Goal: Task Accomplishment & Management: Use online tool/utility

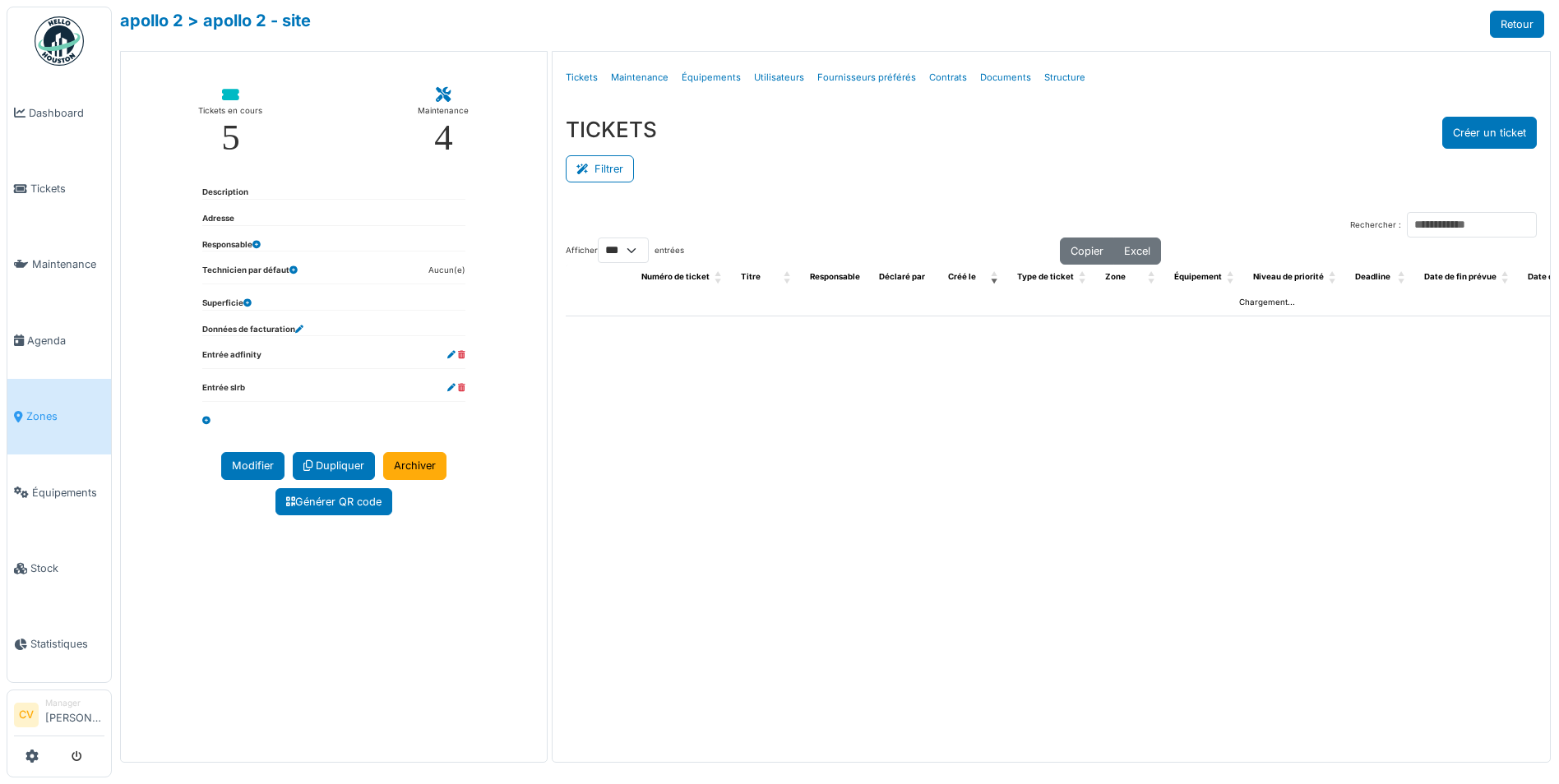
select select "***"
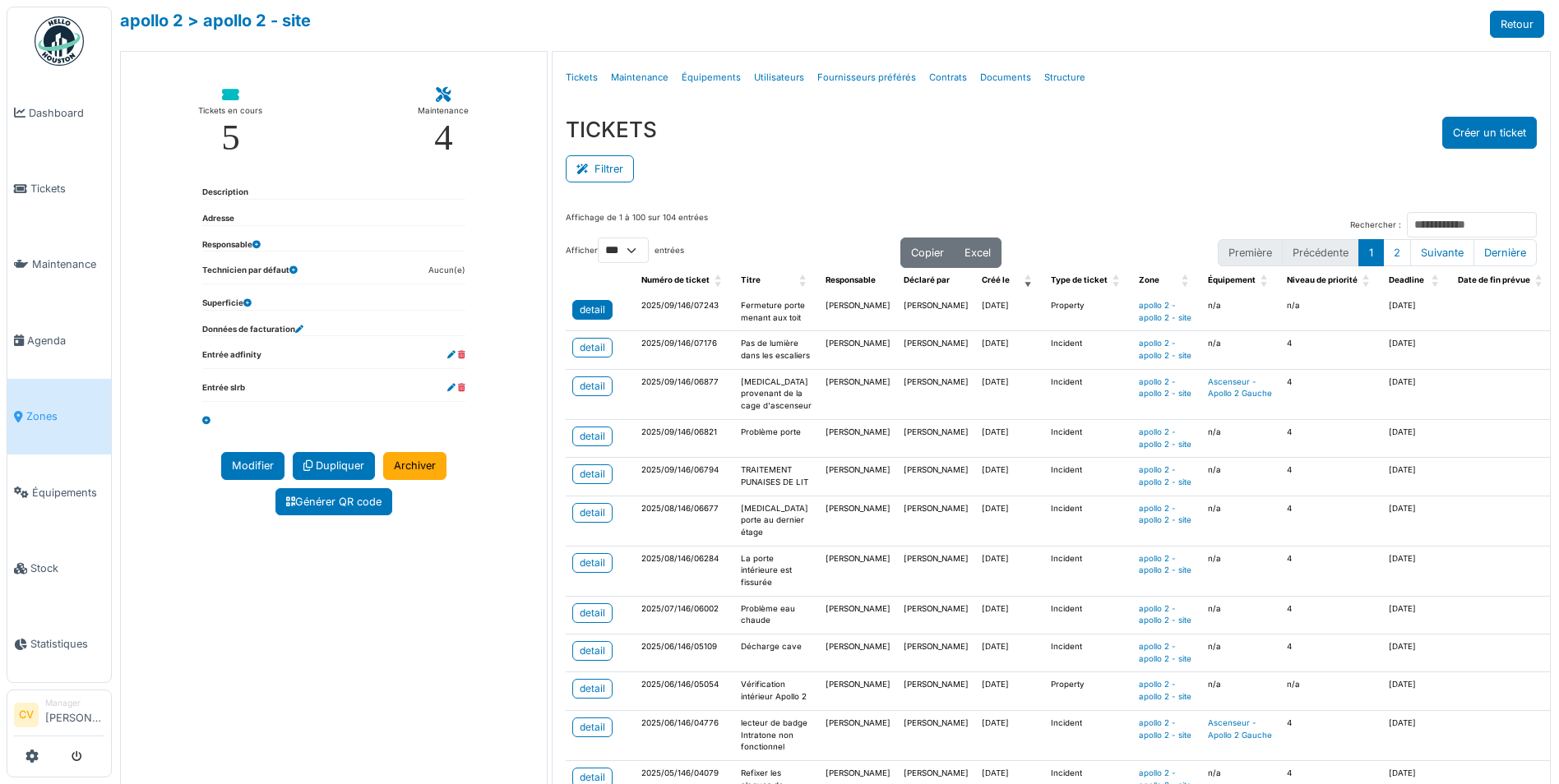
click at [582, 314] on div "detail" at bounding box center [592, 309] width 26 height 15
click at [595, 571] on div "detail" at bounding box center [592, 563] width 26 height 15
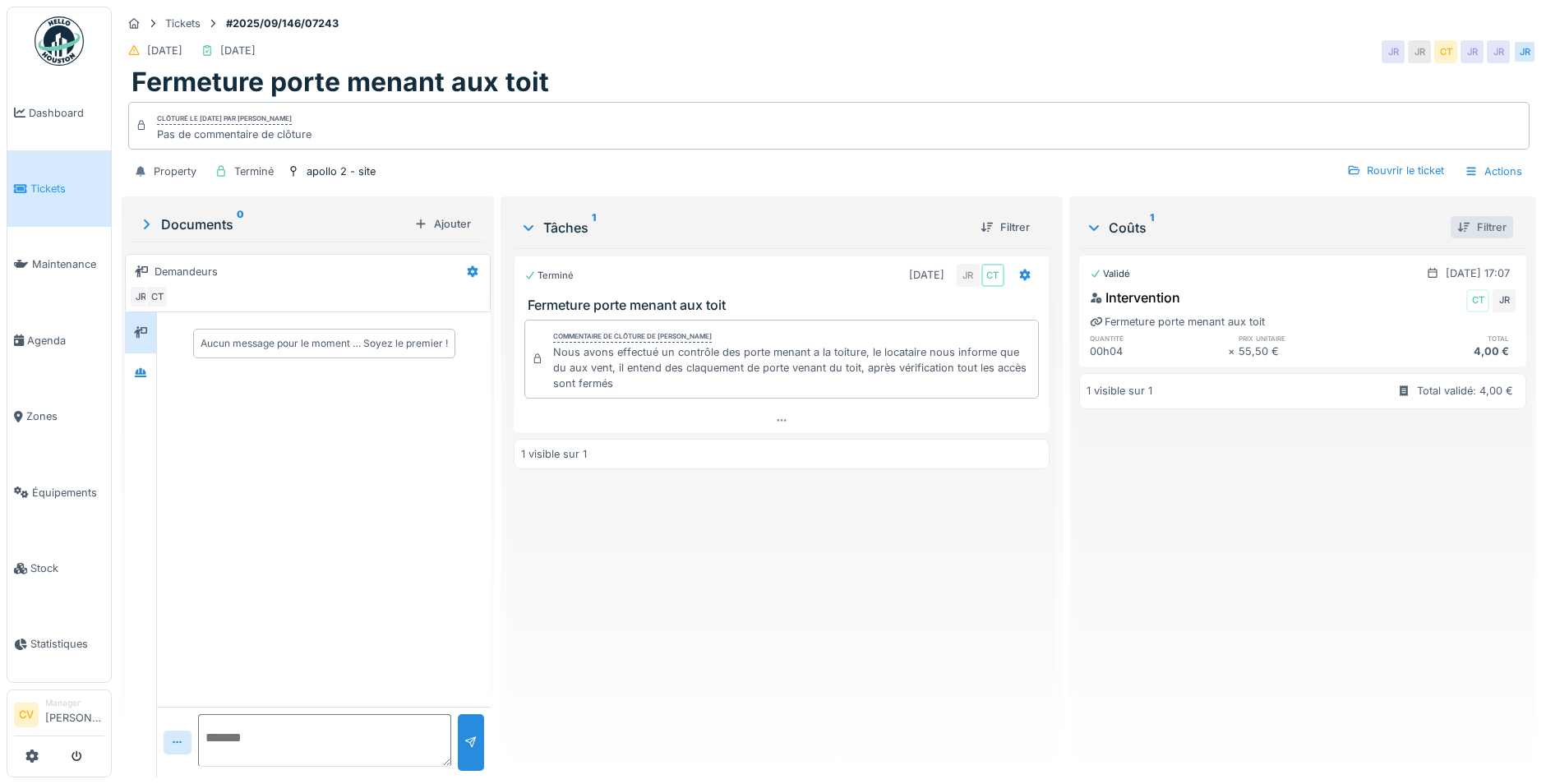
click at [1470, 231] on div "Filtrer" at bounding box center [1481, 227] width 62 height 22
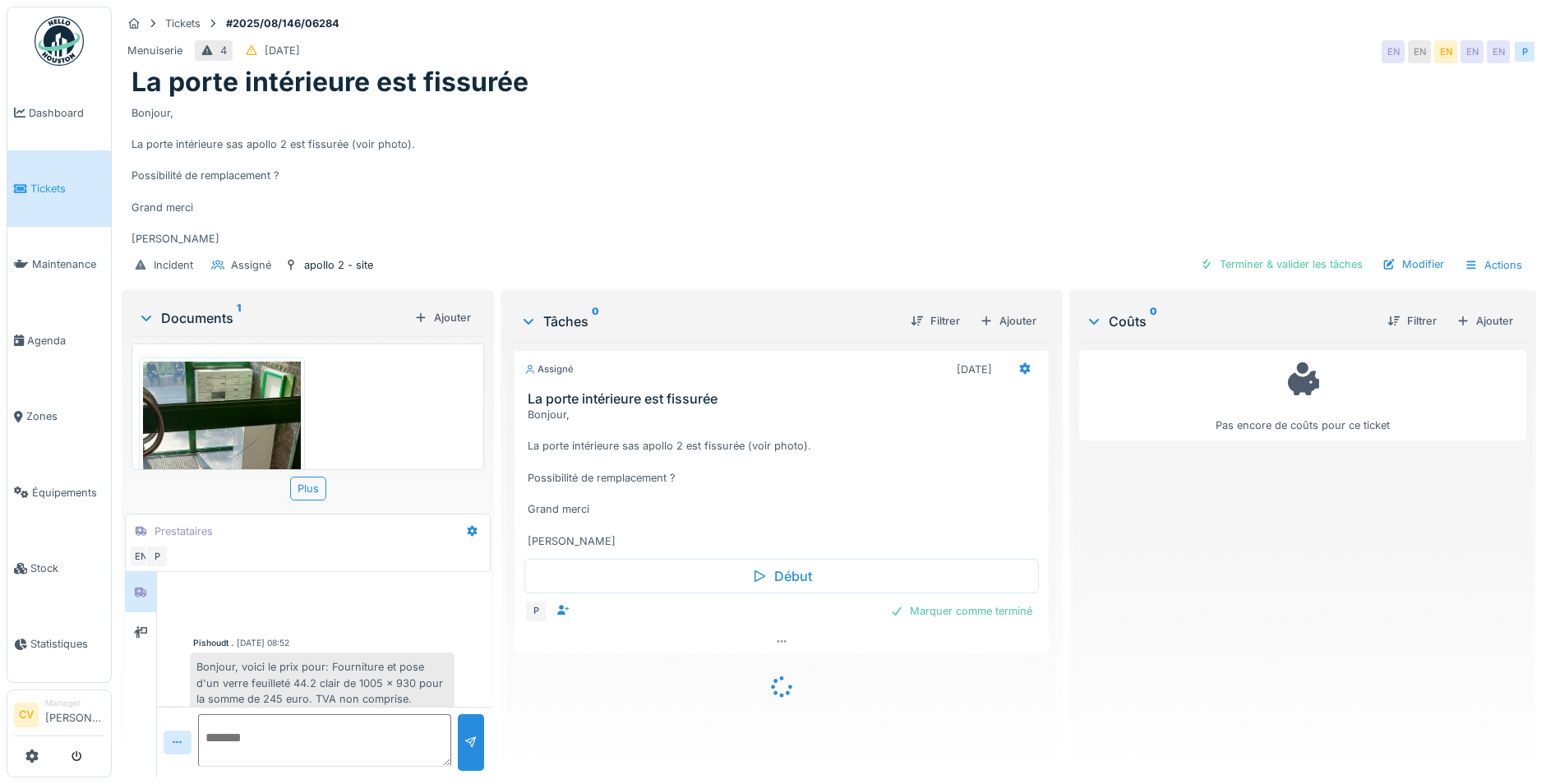
scroll to position [190, 0]
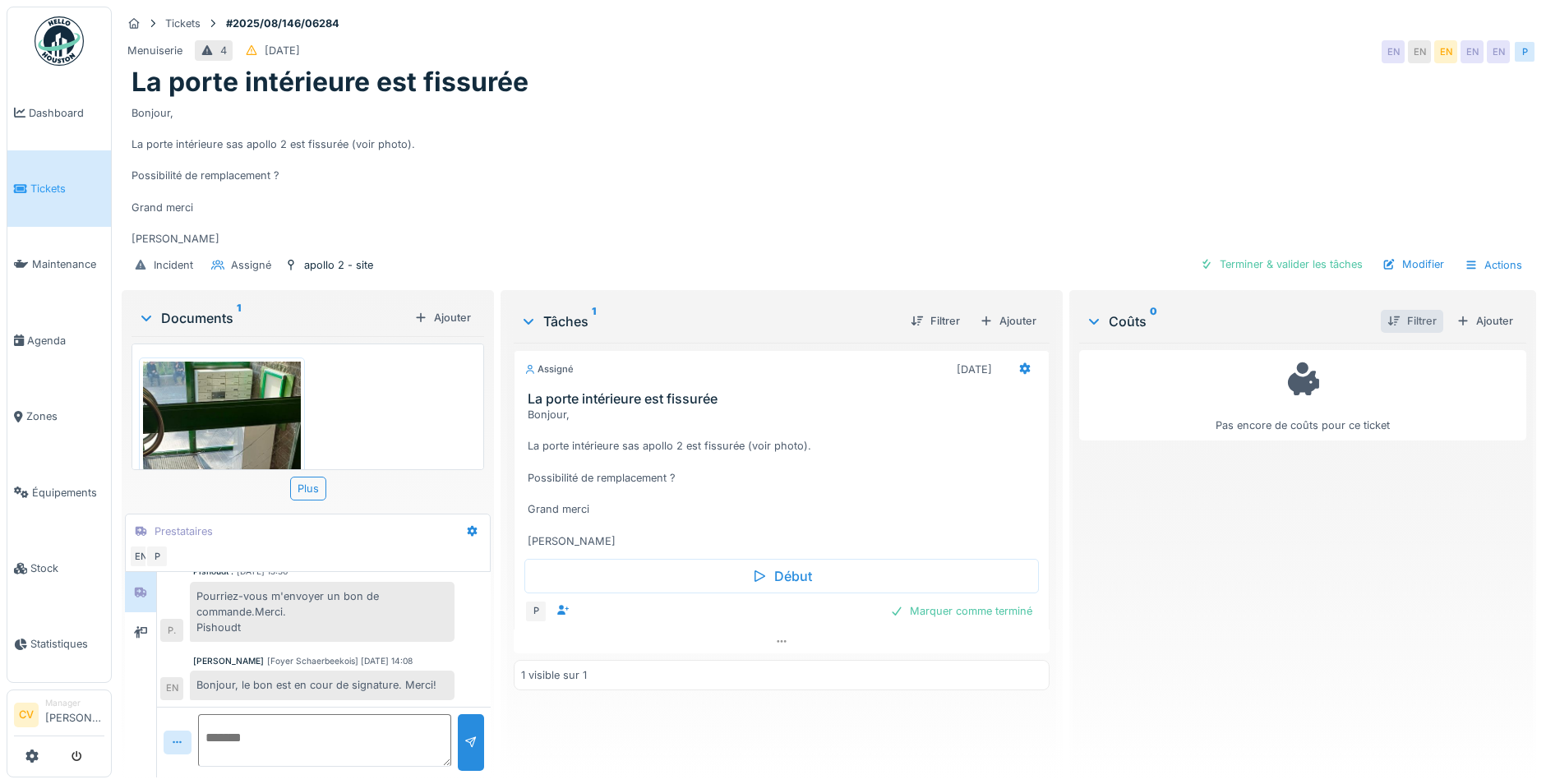
click at [1403, 313] on div "Filtrer" at bounding box center [1411, 321] width 62 height 22
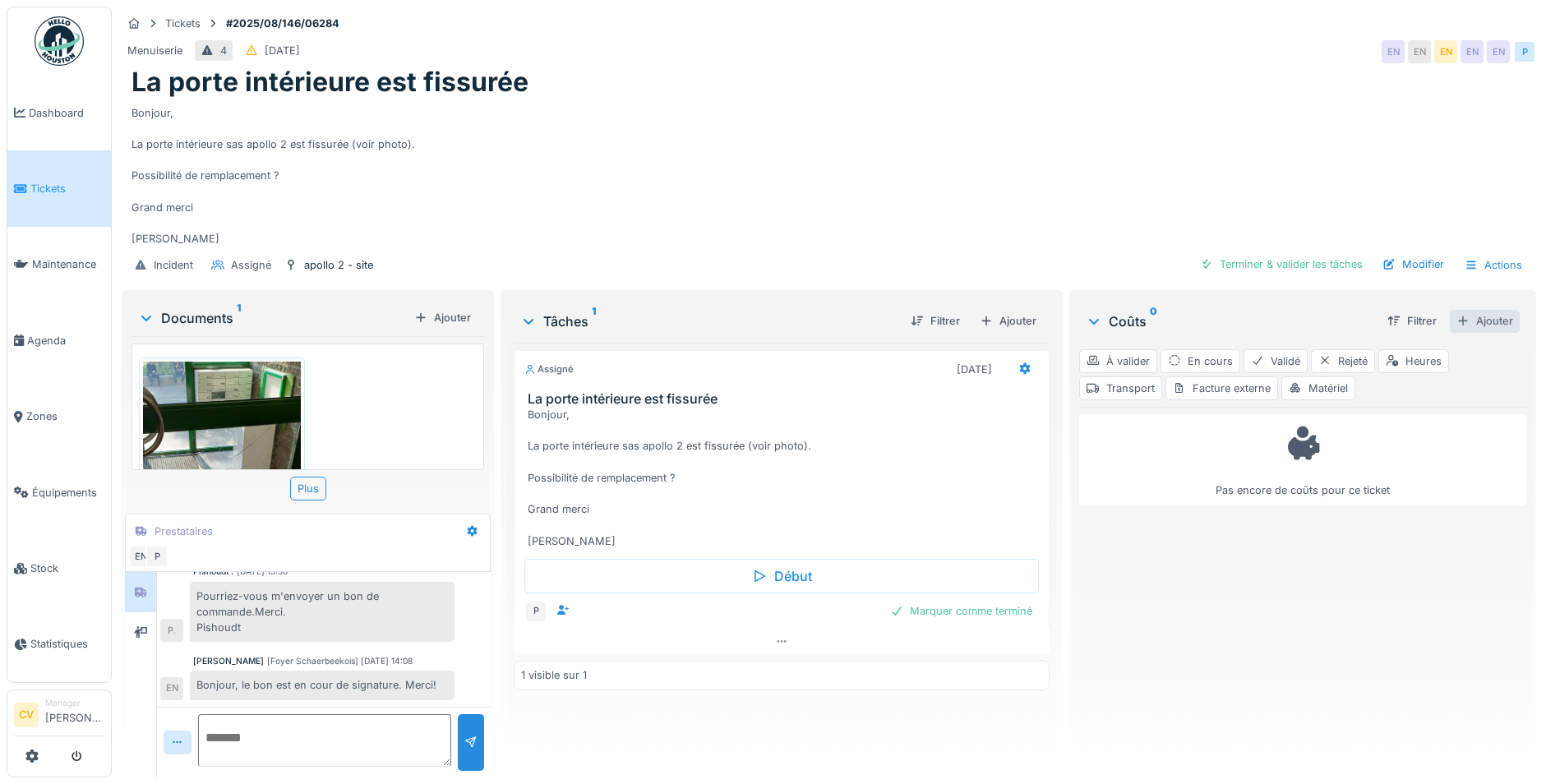
click at [1469, 323] on div "Ajouter" at bounding box center [1484, 321] width 70 height 22
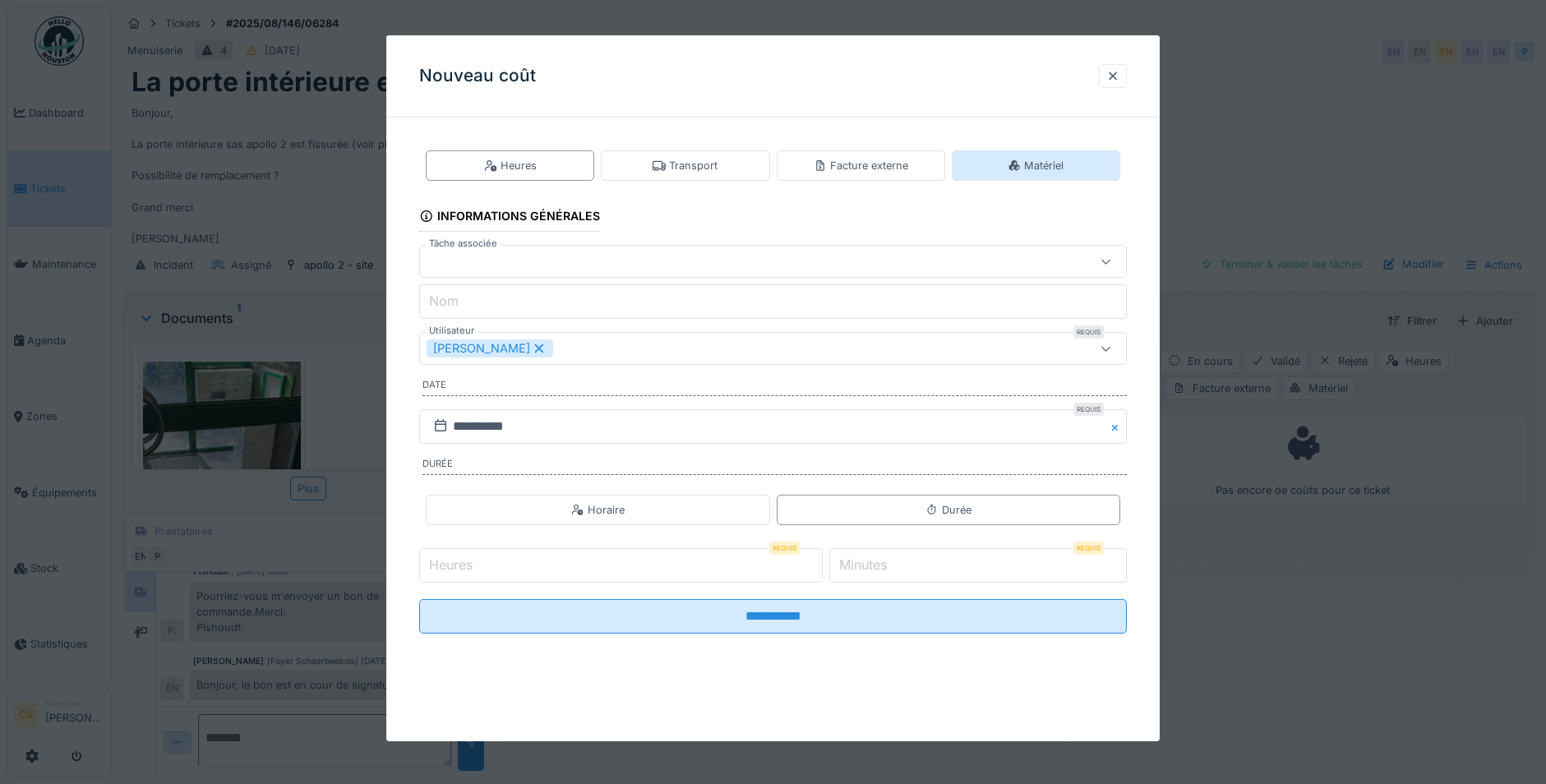
click at [1073, 167] on div "Matériel" at bounding box center [1036, 166] width 168 height 30
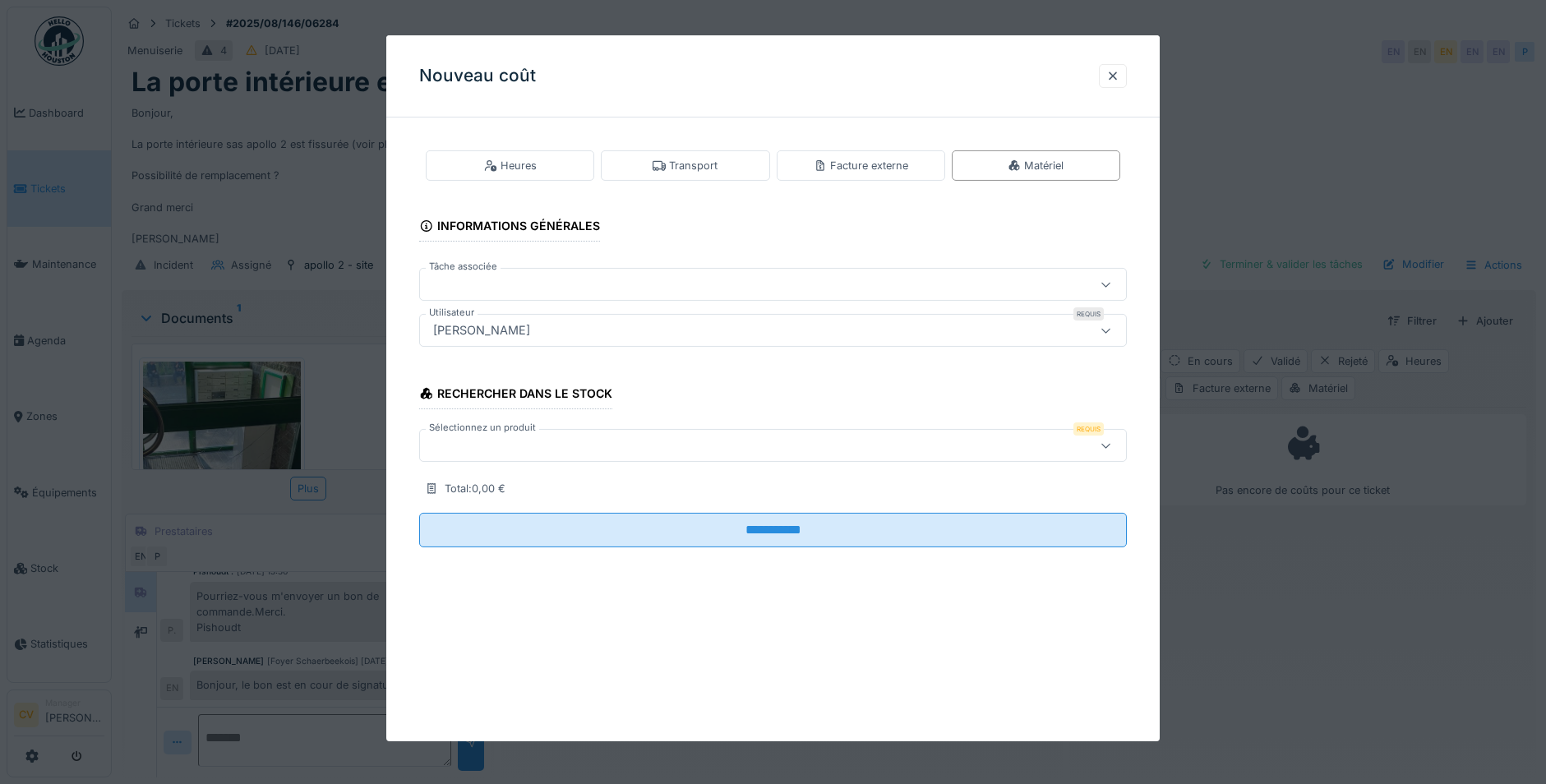
click at [886, 262] on fieldset "**********" at bounding box center [773, 345] width 708 height 430
click at [881, 282] on div at bounding box center [731, 284] width 610 height 18
click at [1110, 75] on div at bounding box center [1113, 75] width 28 height 24
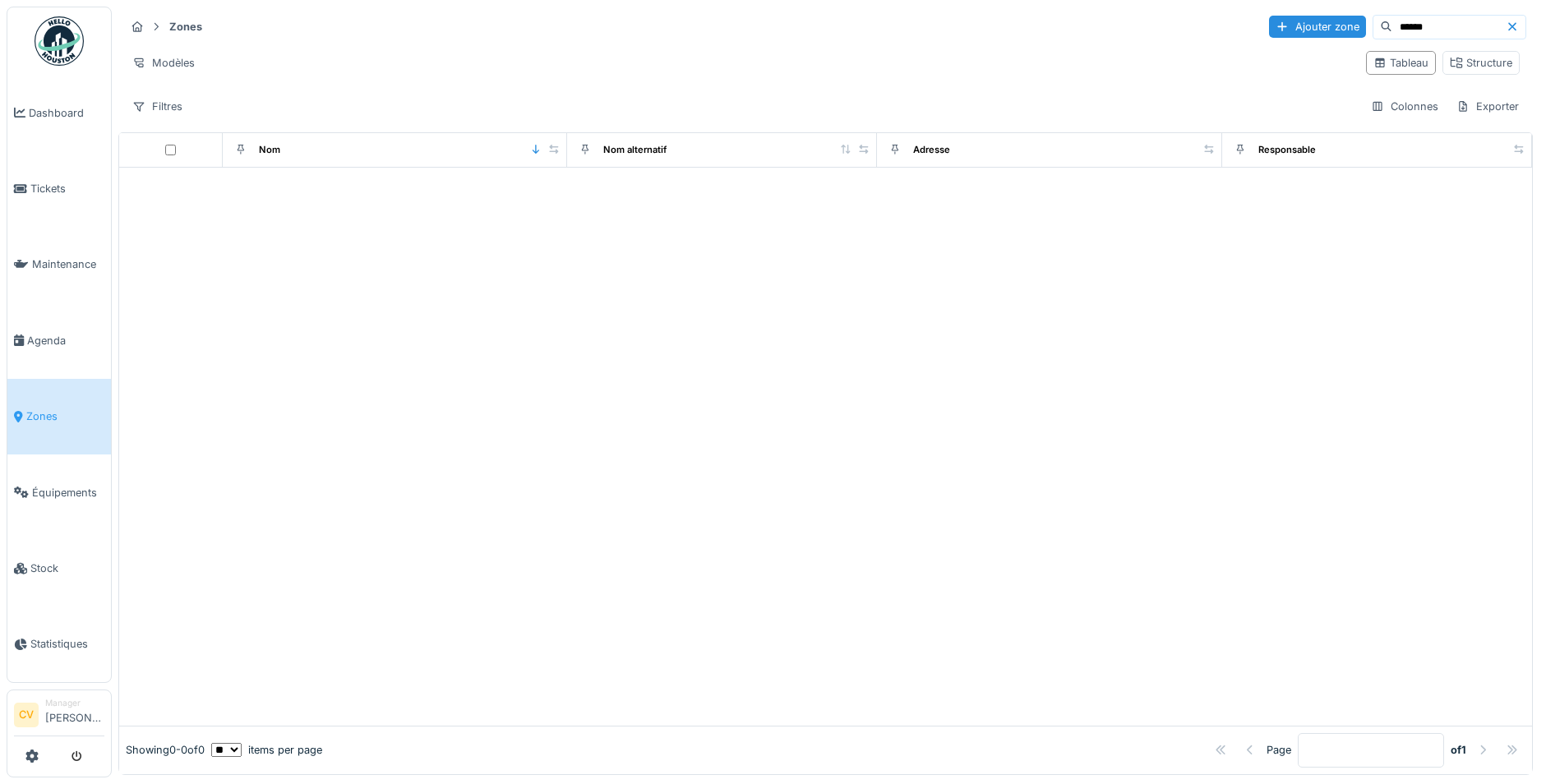
click at [56, 50] on img at bounding box center [59, 42] width 50 height 50
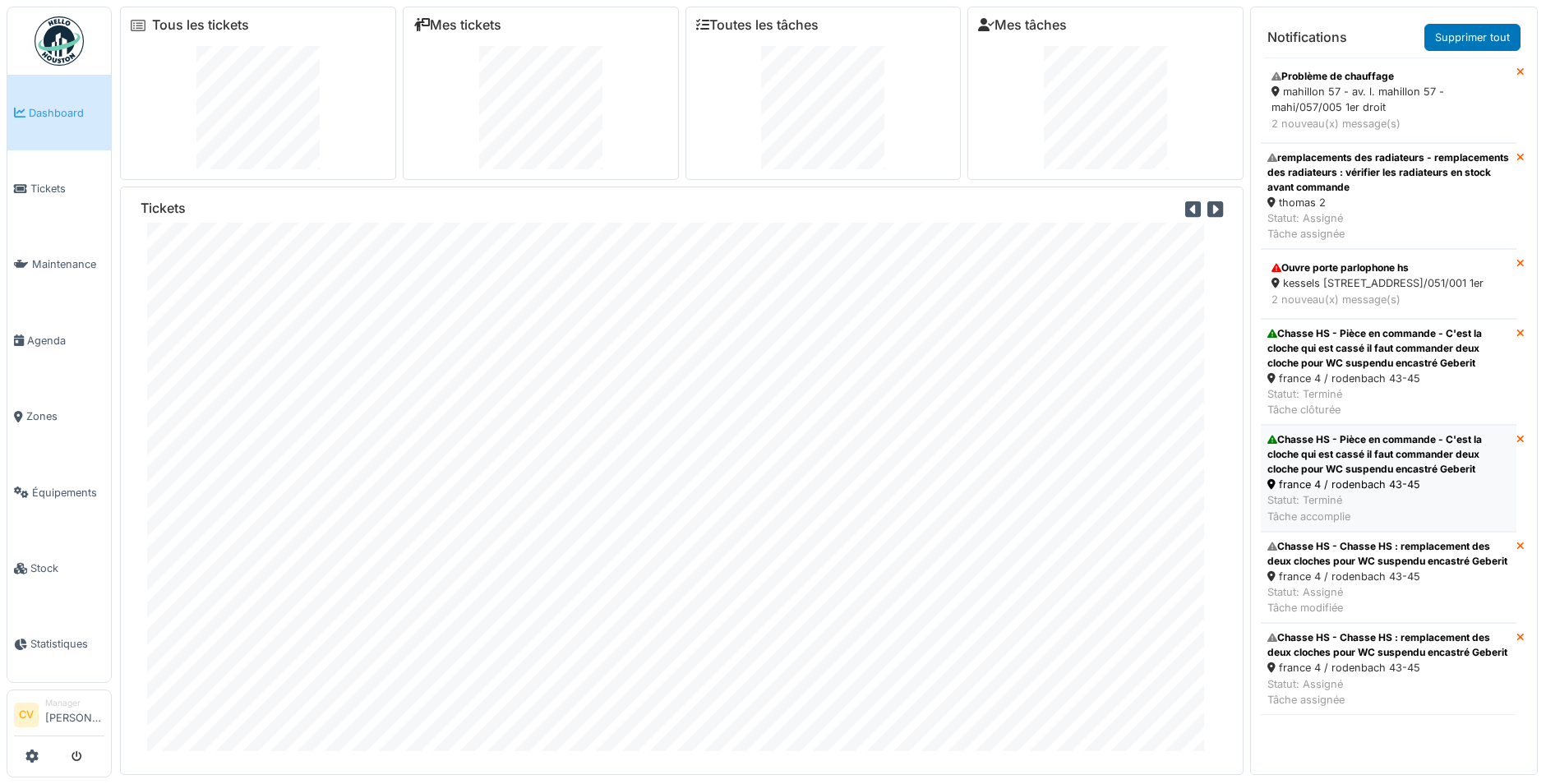
scroll to position [9, 0]
click at [1364, 660] on div "Chasse HS - Chasse HS : remplacement des deux cloches pour WC suspendu encastré…" at bounding box center [1388, 644] width 243 height 29
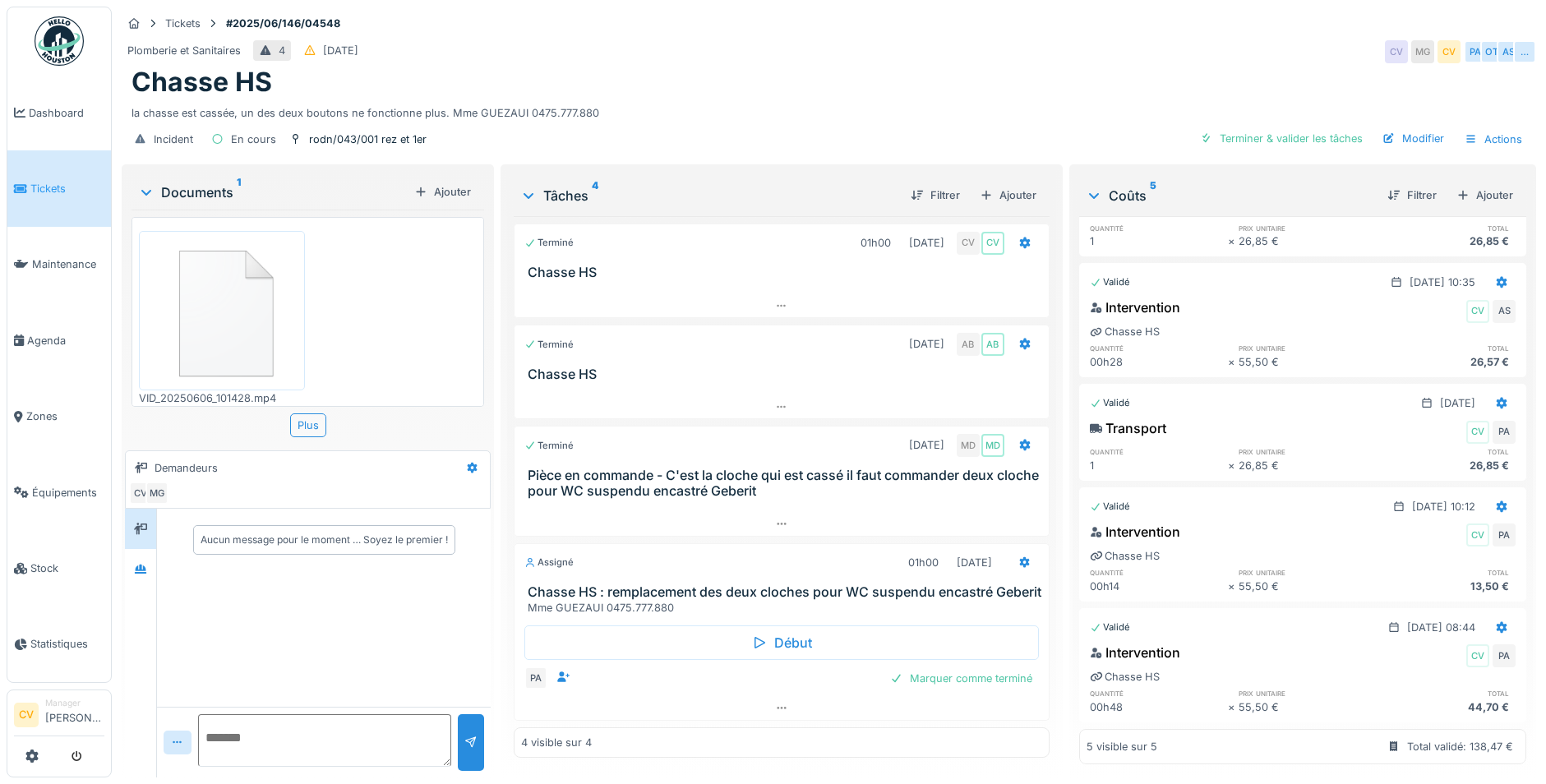
scroll to position [12, 0]
click at [773, 37] on div "Plomberie et Sanitaires 4 [DATE] CV MG CV PA OT AS …" at bounding box center [828, 51] width 1414 height 29
click at [770, 43] on div "Plomberie et Sanitaires 4 [DATE] CV MG CV PA OT AS …" at bounding box center [828, 51] width 1414 height 29
click at [760, 719] on div at bounding box center [781, 708] width 534 height 24
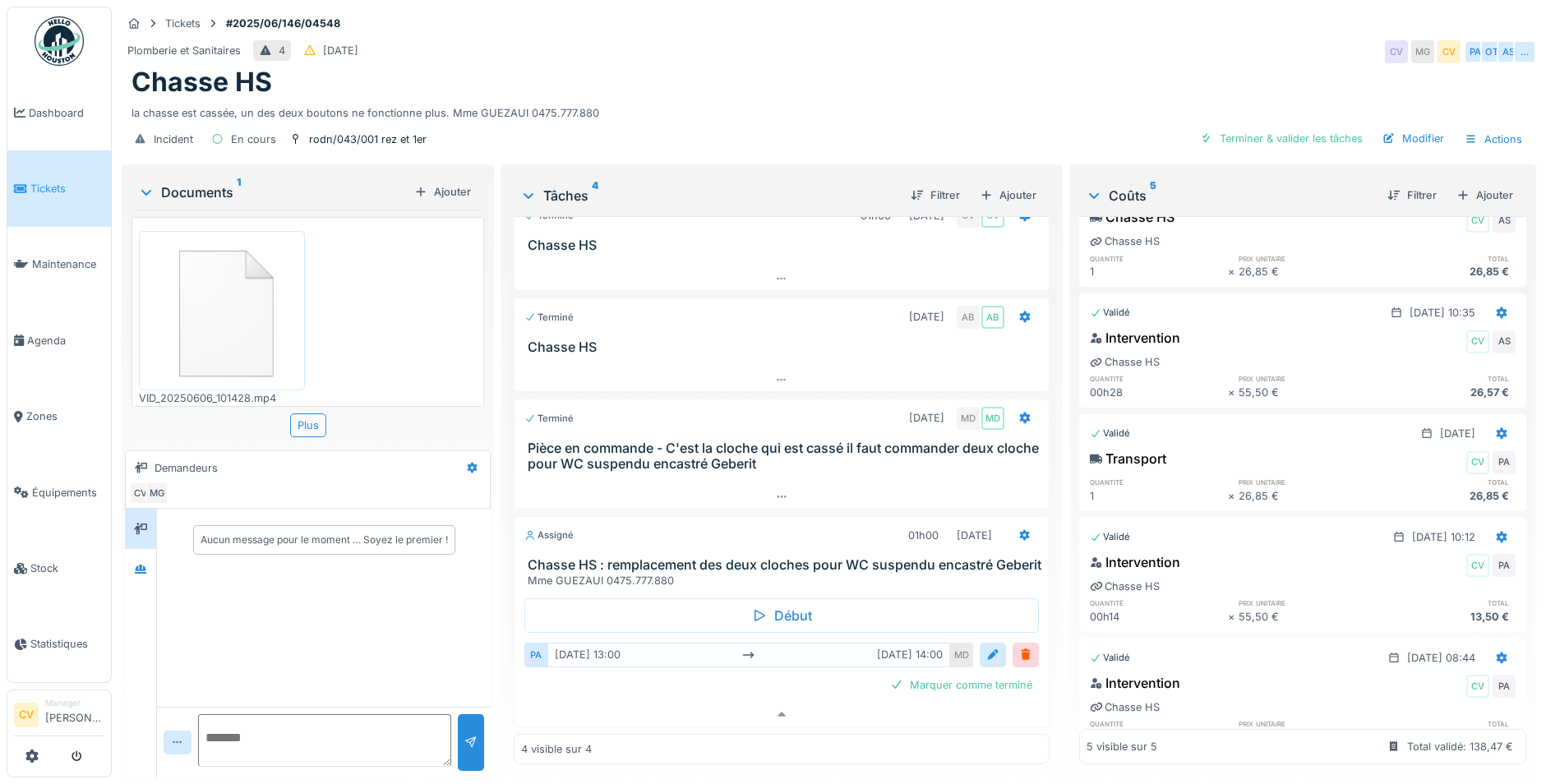
scroll to position [0, 0]
